Goal: Task Accomplishment & Management: Use online tool/utility

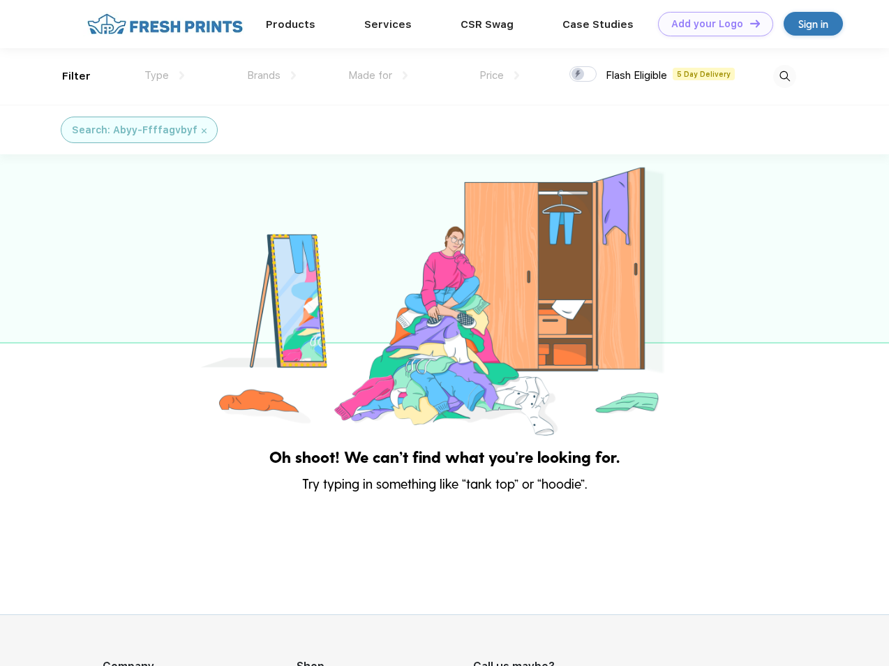
click at [710, 24] on link "Add your Logo Design Tool" at bounding box center [715, 24] width 115 height 24
click at [0, 0] on div "Design Tool" at bounding box center [0, 0] width 0 height 0
click at [749, 23] on link "Add your Logo Design Tool" at bounding box center [715, 24] width 115 height 24
click at [67, 76] on div "Filter" at bounding box center [76, 76] width 29 height 16
click at [165, 75] on span "Type" at bounding box center [156, 75] width 24 height 13
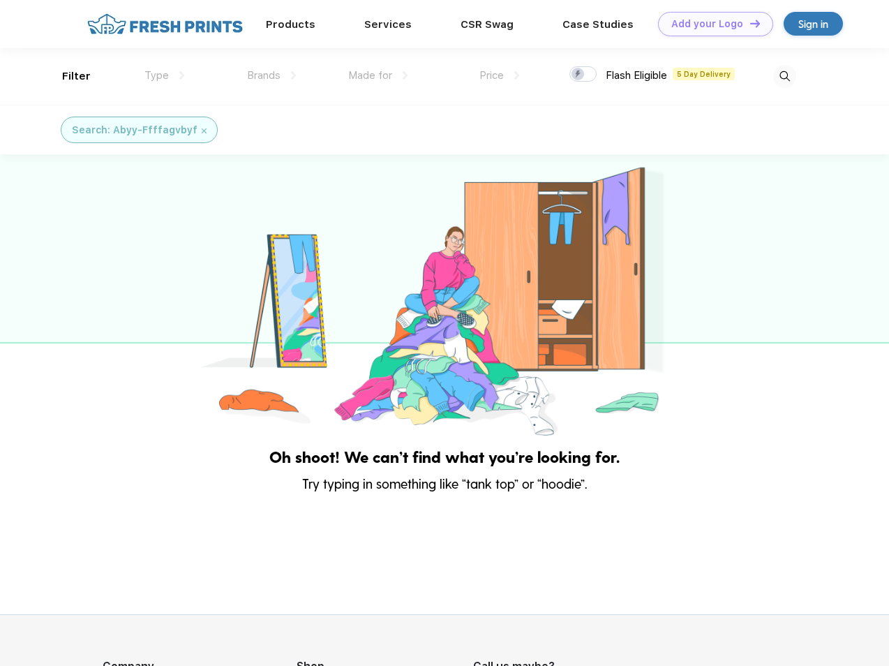
click at [271, 75] on span "Brands" at bounding box center [263, 75] width 33 height 13
click at [378, 75] on span "Made for" at bounding box center [370, 75] width 44 height 13
click at [500, 75] on span "Price" at bounding box center [491, 75] width 24 height 13
click at [583, 75] on div at bounding box center [582, 73] width 27 height 15
click at [578, 75] on input "checkbox" at bounding box center [573, 70] width 9 height 9
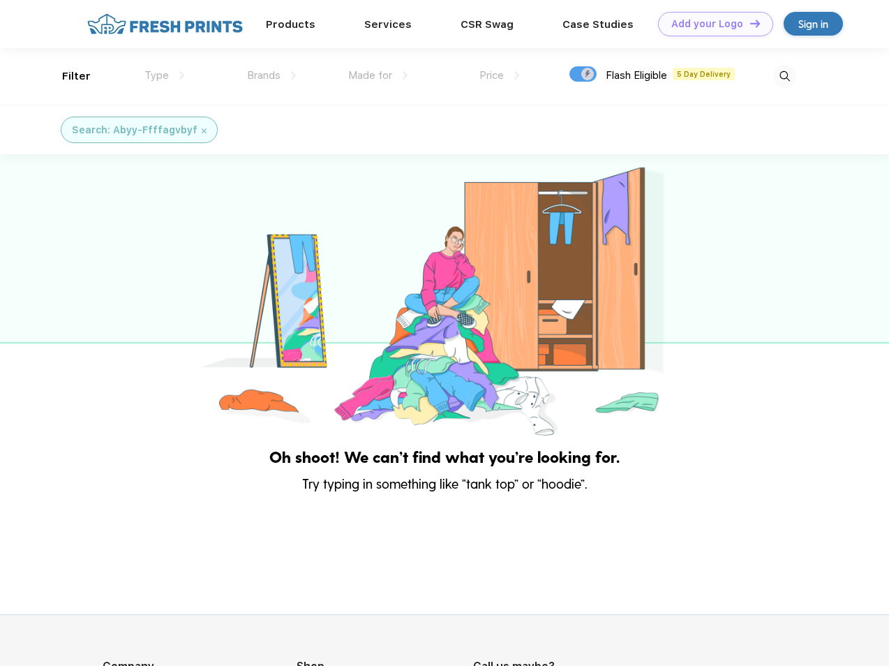
click at [784, 76] on img at bounding box center [784, 76] width 23 height 23
